Goal: Contribute content

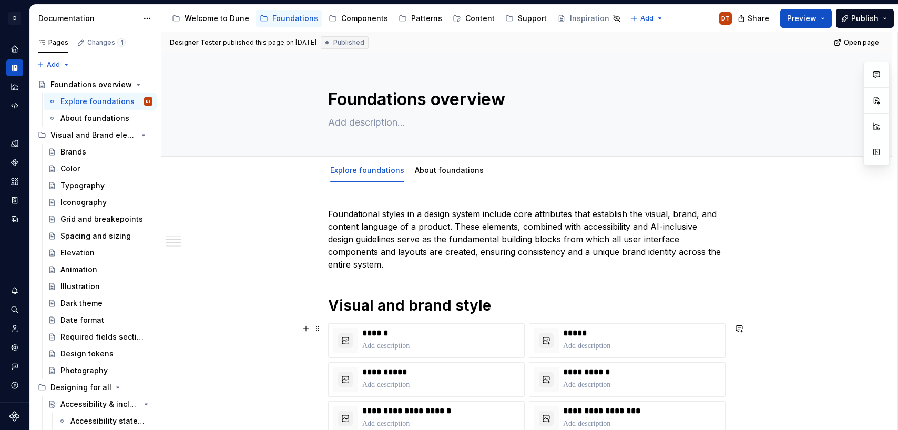
scroll to position [372, 0]
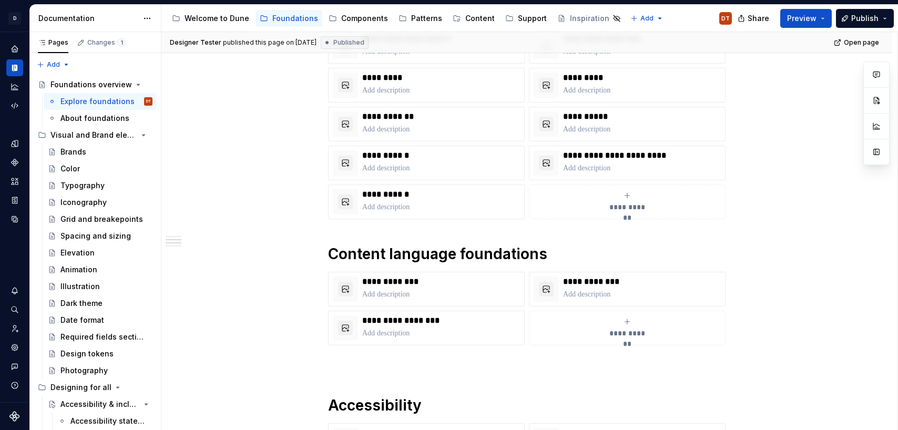
click at [791, 120] on div "**********" at bounding box center [526, 254] width 731 height 889
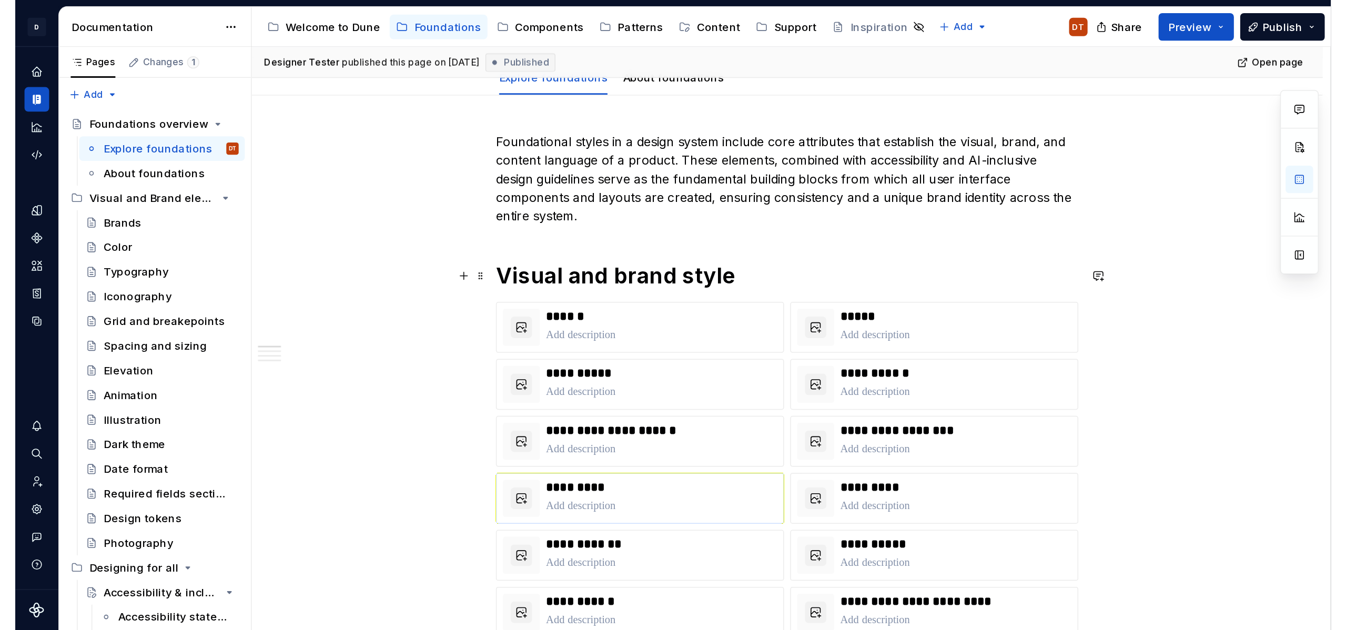
scroll to position [0, 0]
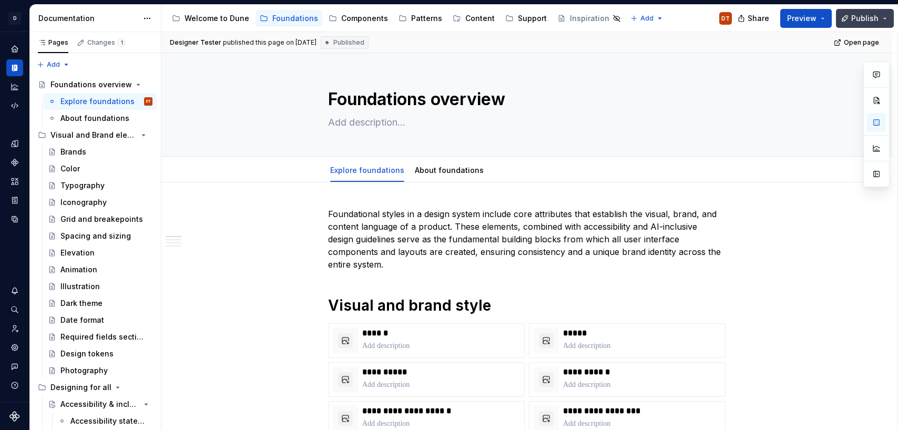
click at [849, 18] on button "Publish" at bounding box center [865, 18] width 58 height 19
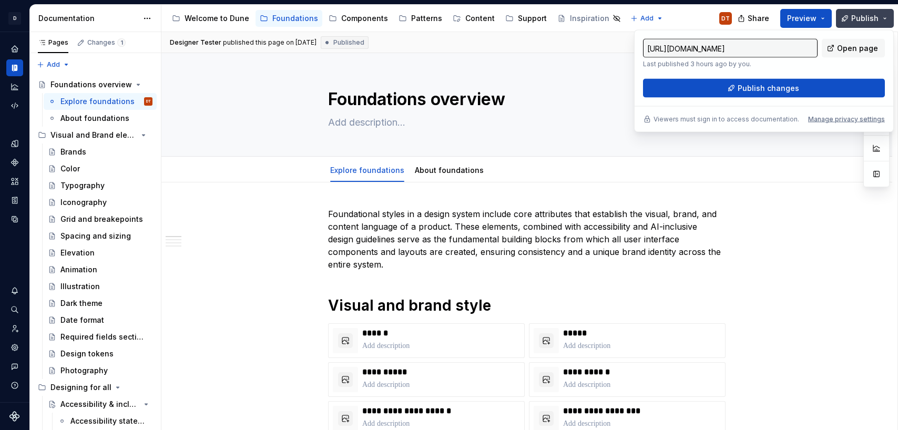
click at [859, 22] on span "Publish" at bounding box center [865, 18] width 27 height 11
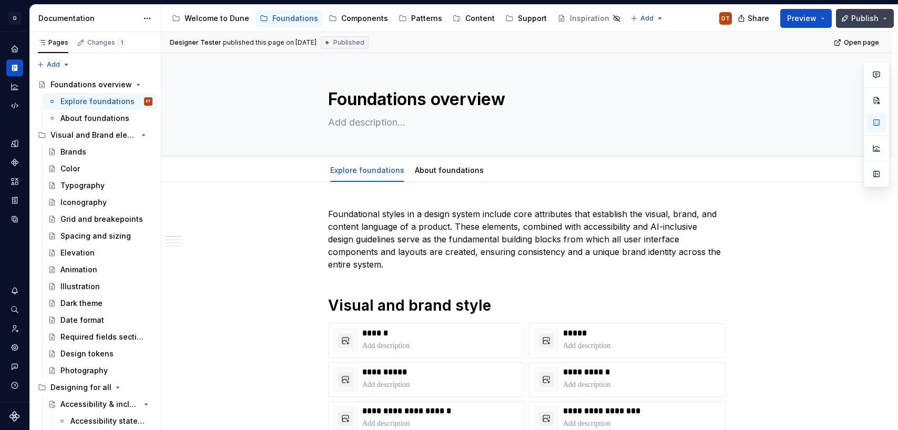
click at [866, 19] on span "Publish" at bounding box center [865, 18] width 27 height 11
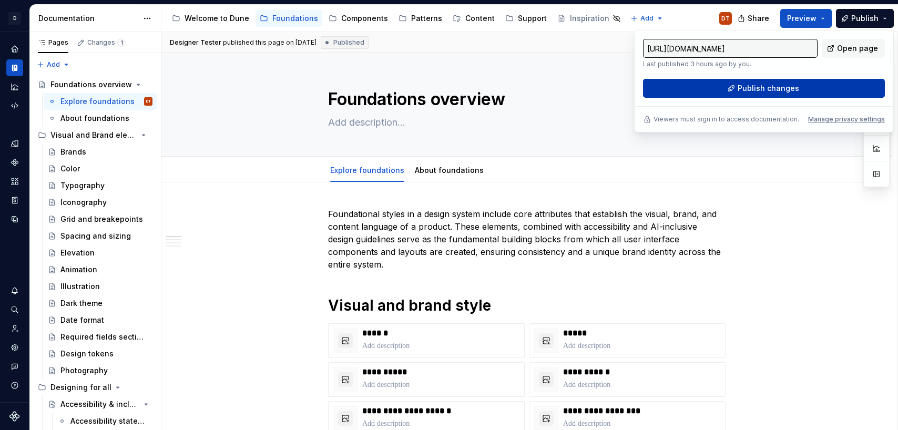
click at [793, 86] on span "Publish changes" at bounding box center [769, 88] width 62 height 11
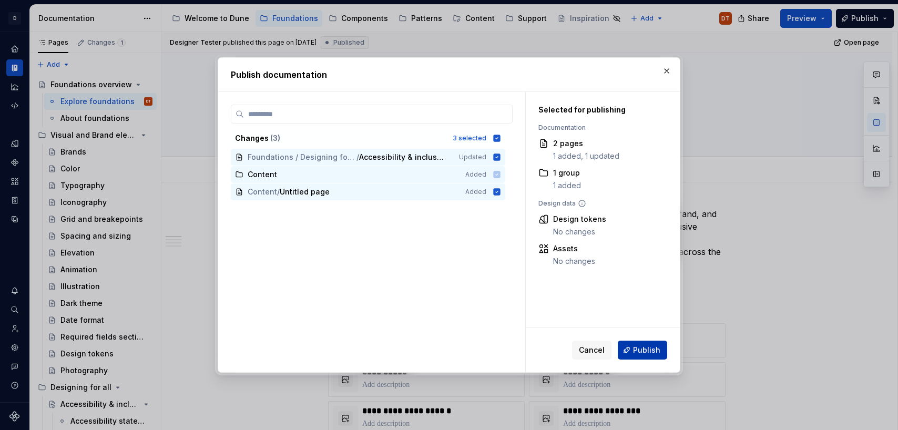
click at [644, 352] on span "Publish" at bounding box center [646, 350] width 27 height 11
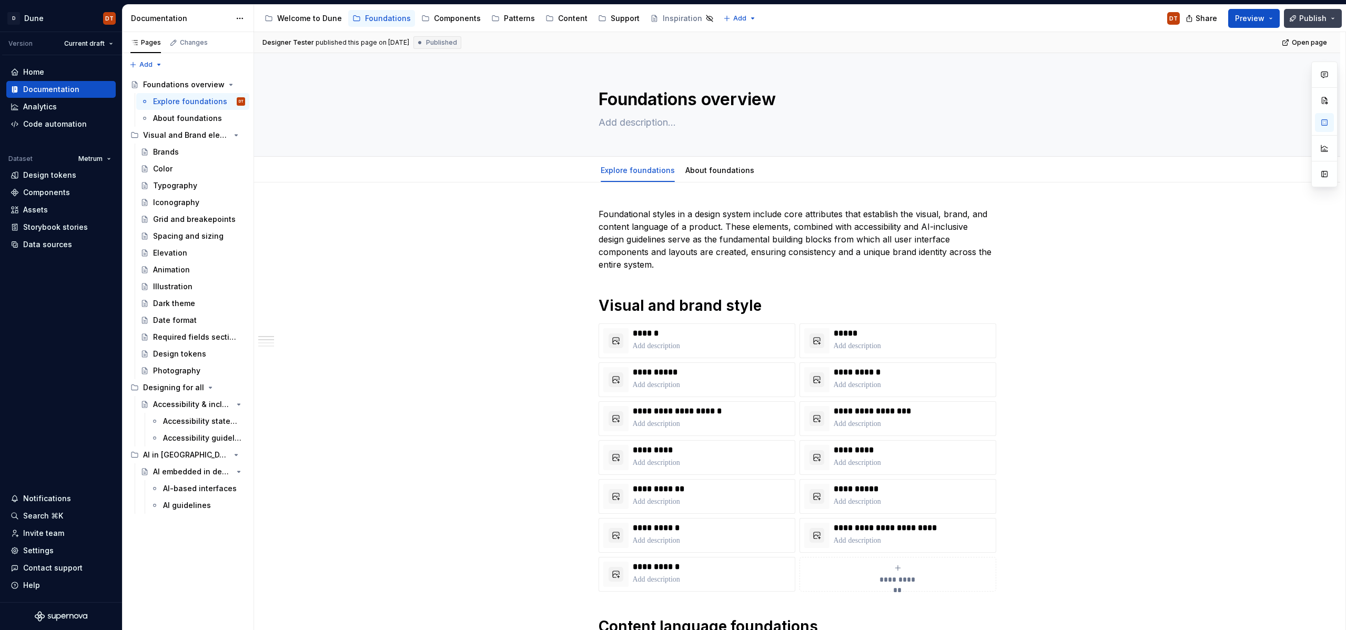
click at [898, 17] on span "Publish" at bounding box center [1312, 18] width 27 height 11
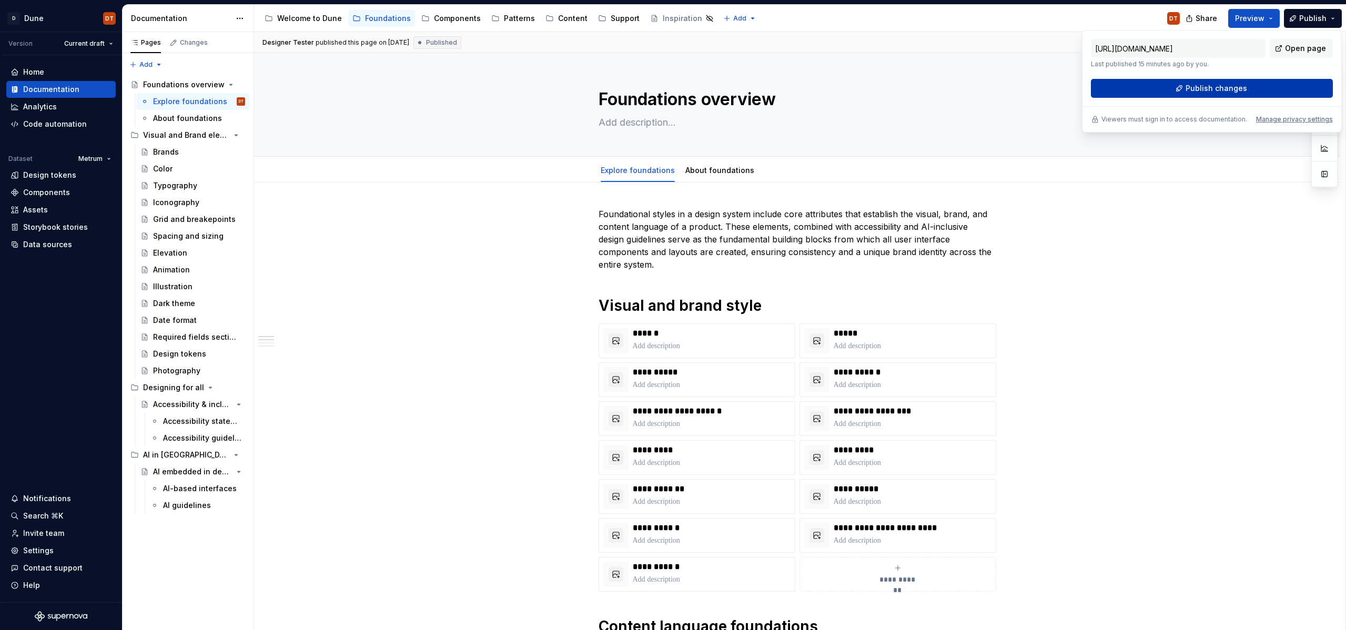
click at [898, 92] on span "Publish changes" at bounding box center [1217, 88] width 62 height 11
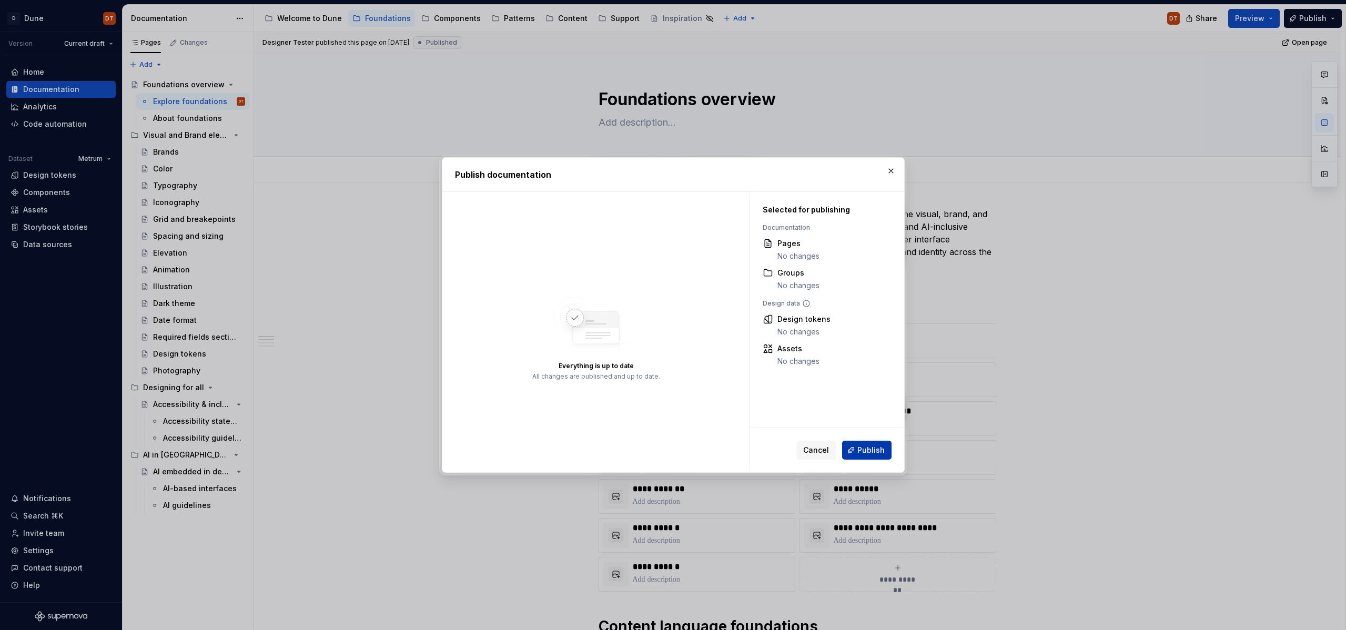
click at [875, 430] on span "Publish" at bounding box center [870, 450] width 27 height 11
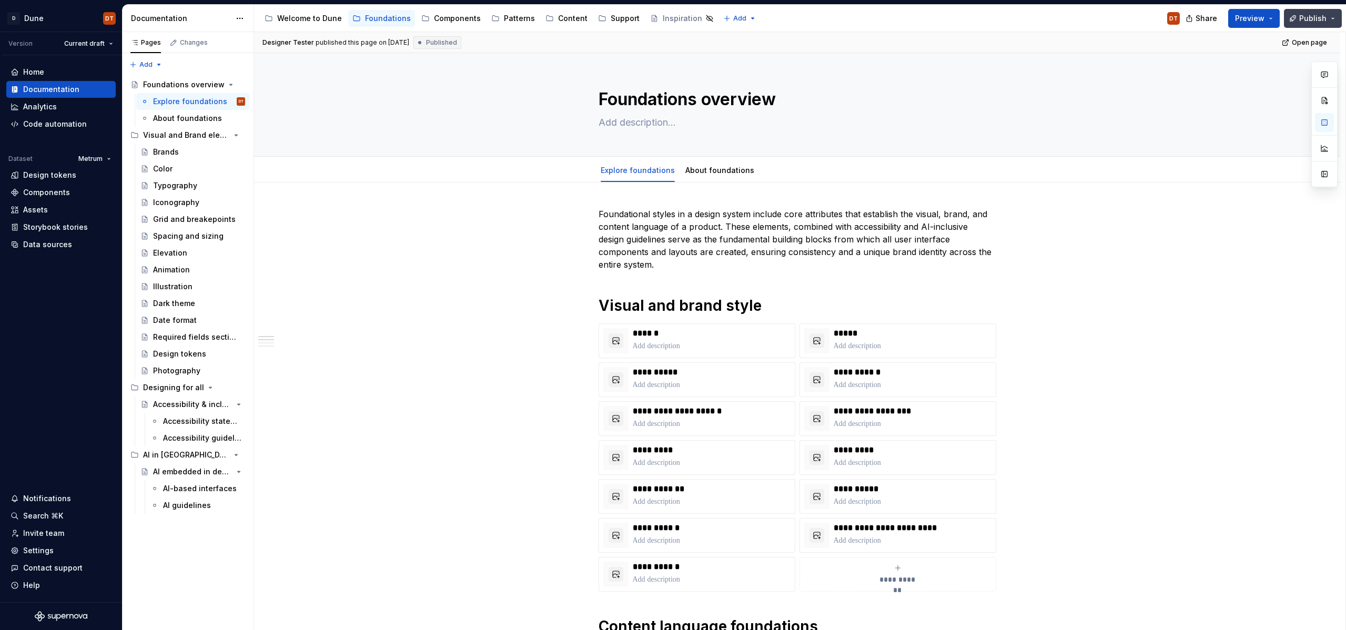
click at [898, 19] on span "Publish" at bounding box center [1312, 18] width 27 height 11
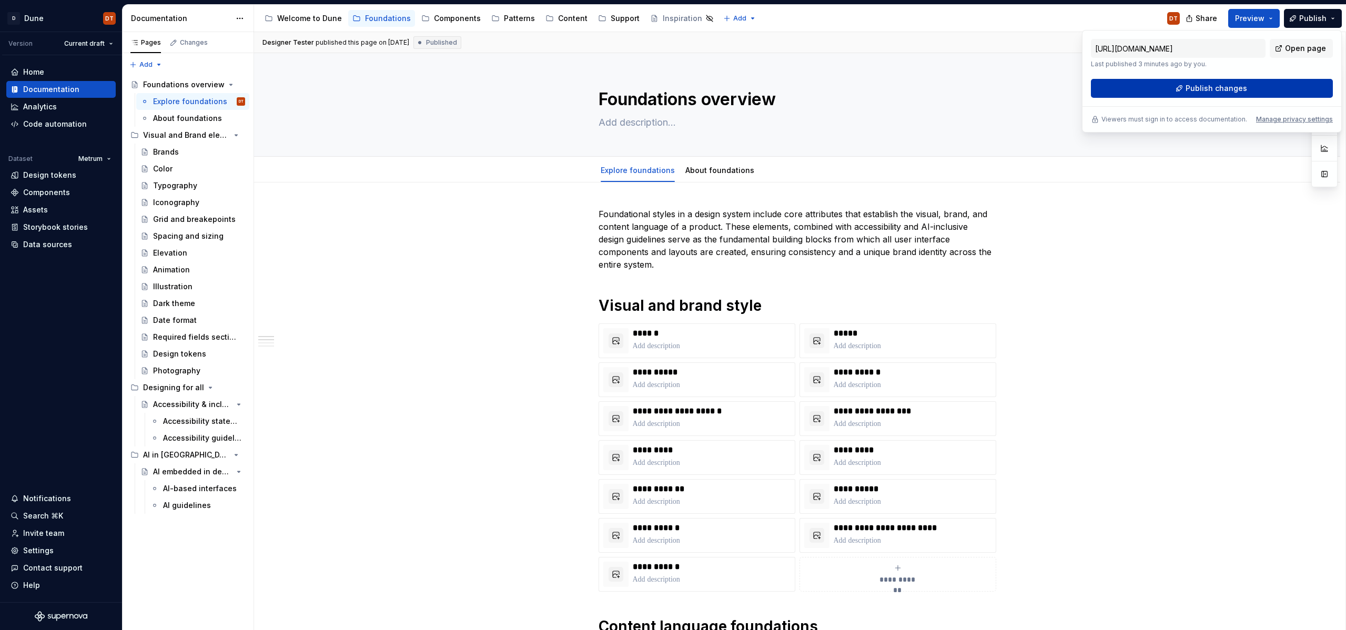
click at [898, 86] on span "Publish changes" at bounding box center [1217, 88] width 62 height 11
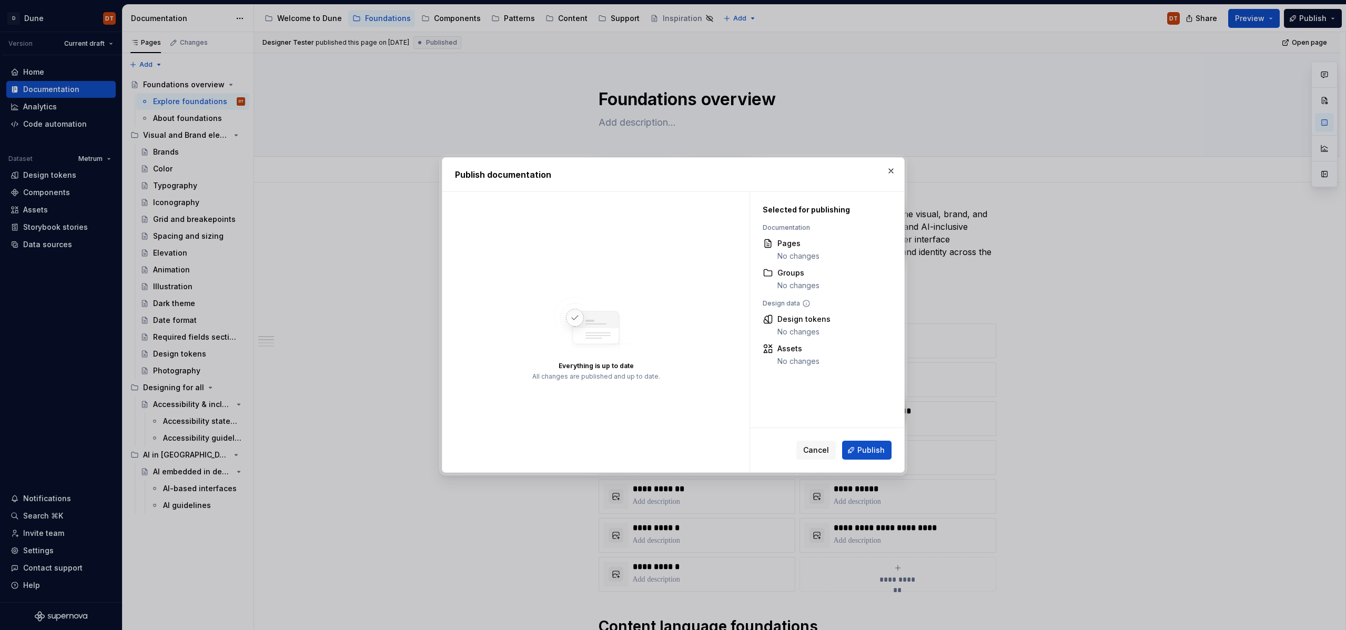
drag, startPoint x: 868, startPoint y: 452, endPoint x: 873, endPoint y: 448, distance: 6.0
click at [868, 430] on span "Publish" at bounding box center [870, 450] width 27 height 11
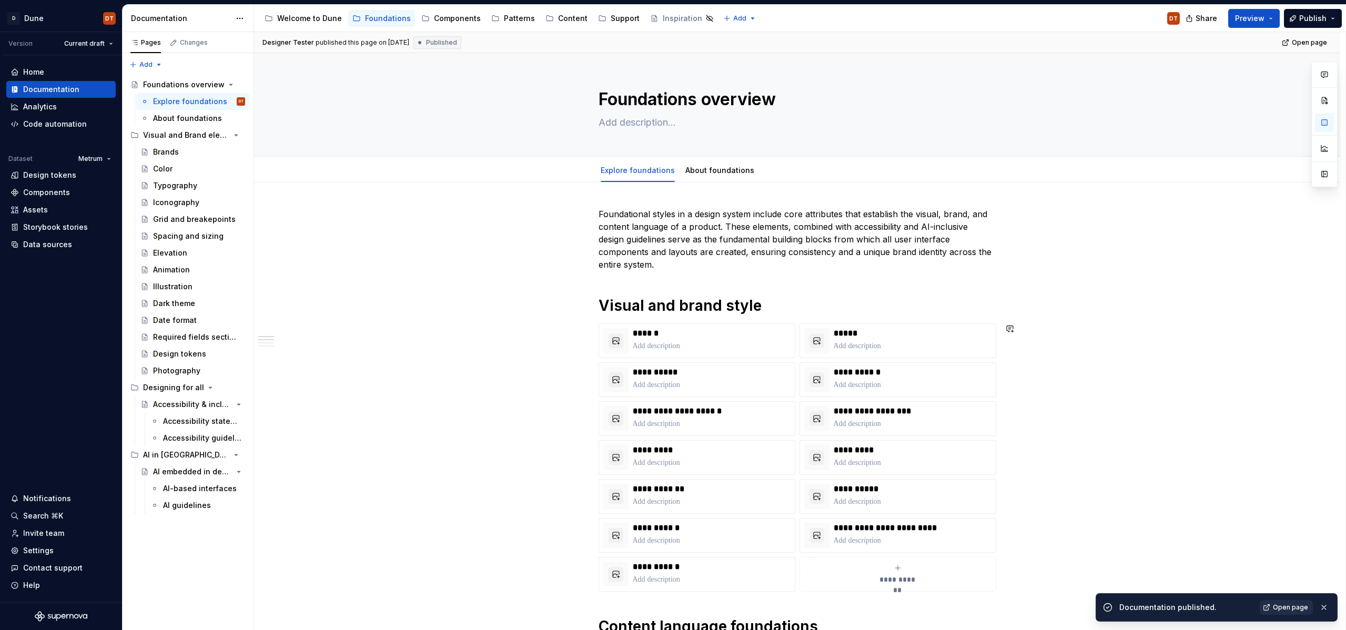
click at [898, 430] on span "Open page" at bounding box center [1290, 607] width 35 height 8
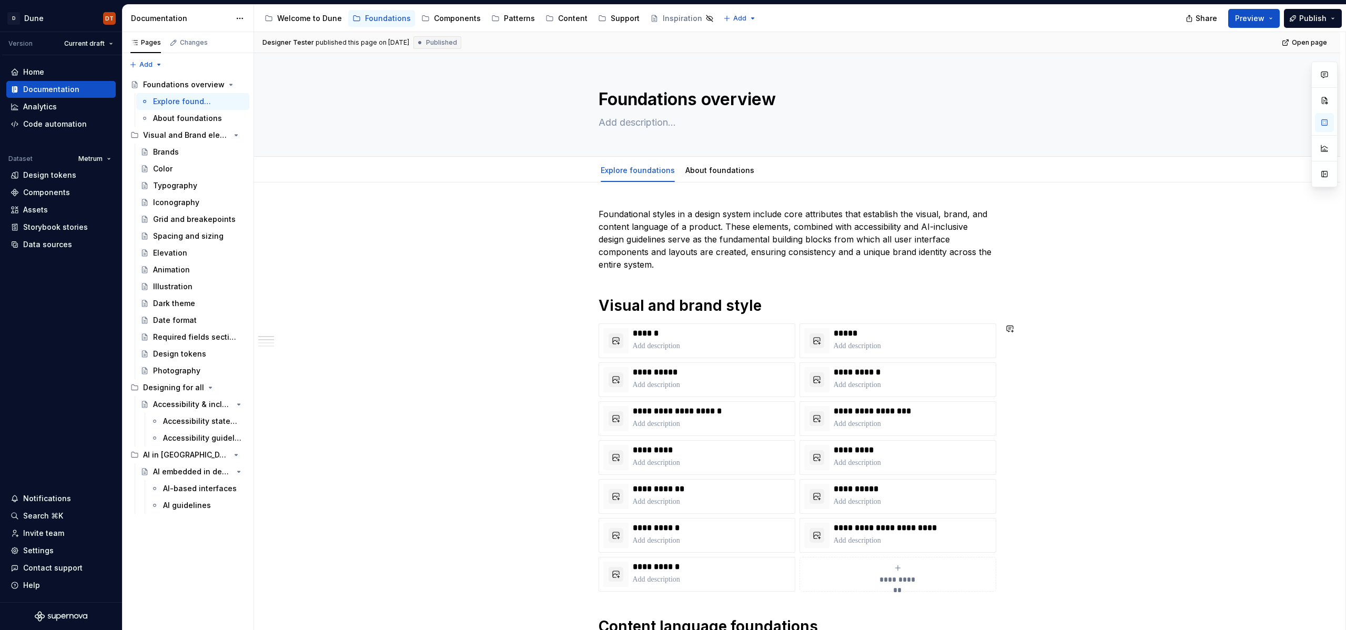
type textarea "*"
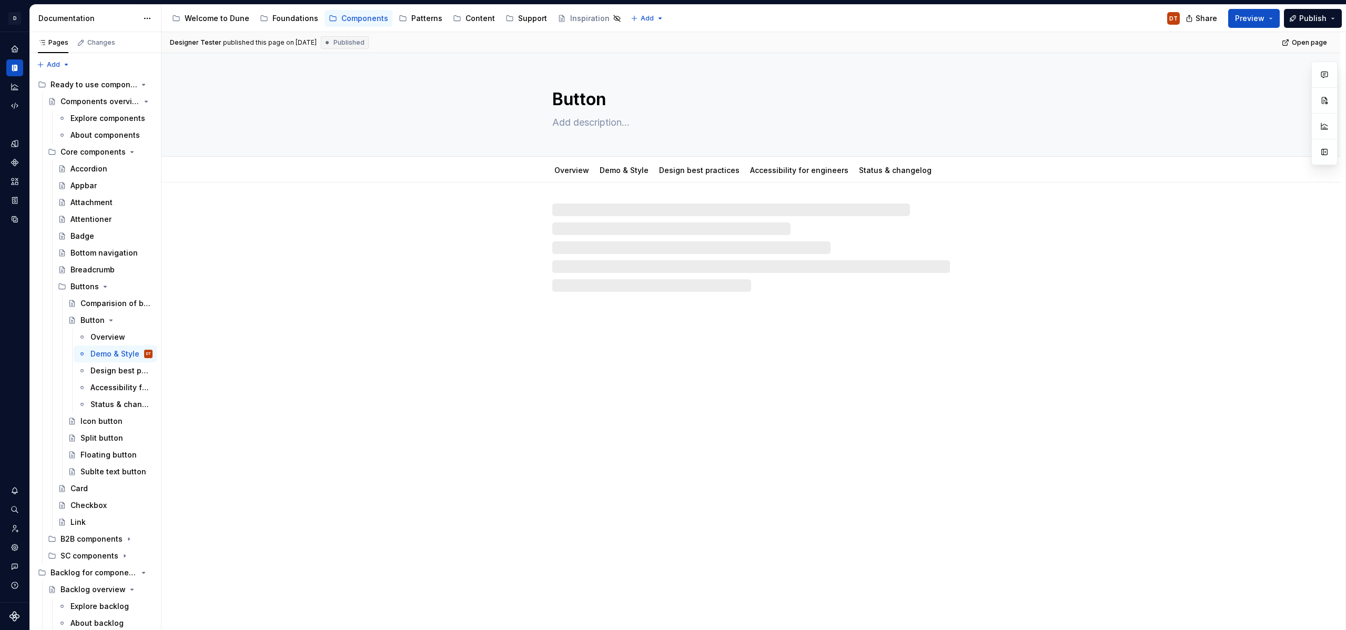
type textarea "*"
